Goal: Task Accomplishment & Management: Complete application form

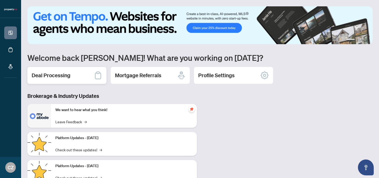
click at [69, 77] on h2 "Deal Processing" at bounding box center [51, 75] width 39 height 7
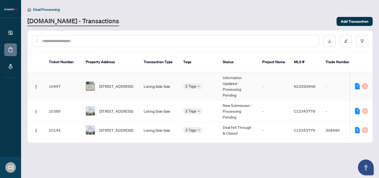
click at [105, 83] on span "[STREET_ADDRESS]" at bounding box center [116, 86] width 34 height 6
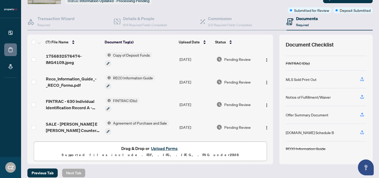
scroll to position [43, 0]
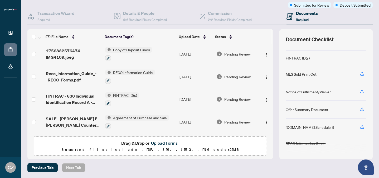
click at [168, 142] on button "Upload Forms" at bounding box center [165, 142] width 30 height 7
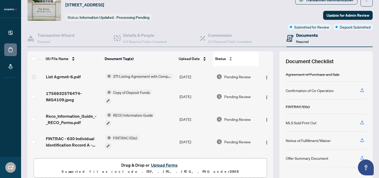
scroll to position [0, 0]
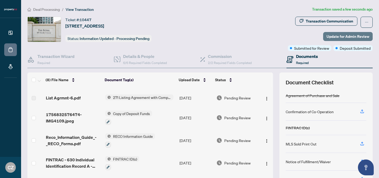
click at [356, 36] on span "Update for Admin Review" at bounding box center [348, 36] width 43 height 8
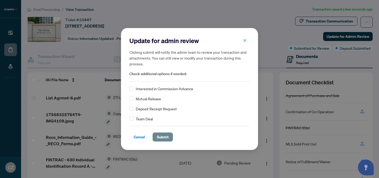
click at [159, 135] on span "Submit" at bounding box center [163, 136] width 12 height 8
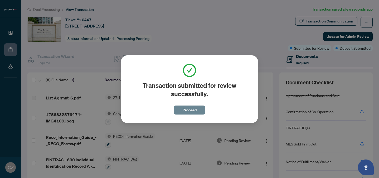
click at [191, 109] on span "Proceed" at bounding box center [190, 110] width 14 height 8
